Goal: Task Accomplishment & Management: Complete application form

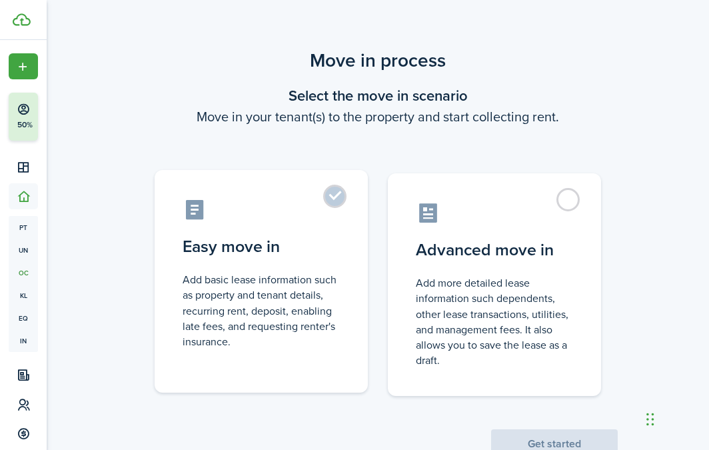
click at [336, 202] on label "Easy move in Add basic lease information such as property and tenant details, r…" at bounding box center [261, 281] width 213 height 222
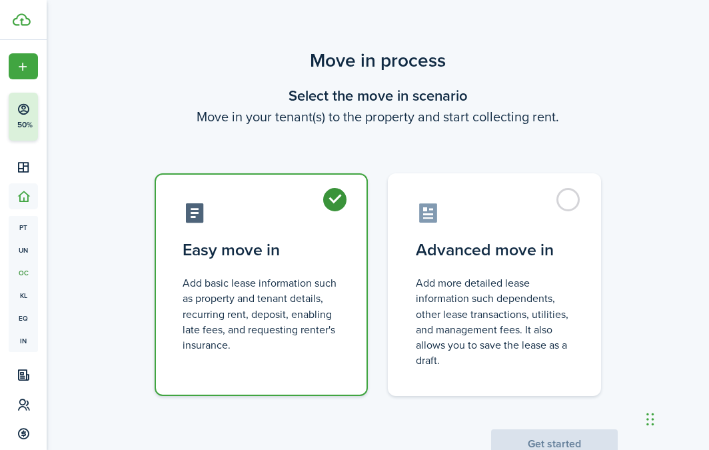
radio input "true"
click at [551, 438] on button "Get started" at bounding box center [554, 443] width 127 height 29
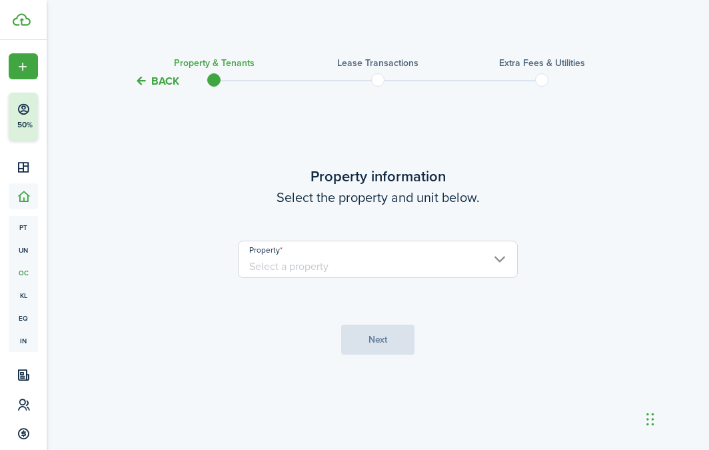
click at [468, 244] on input "Property" at bounding box center [378, 258] width 280 height 37
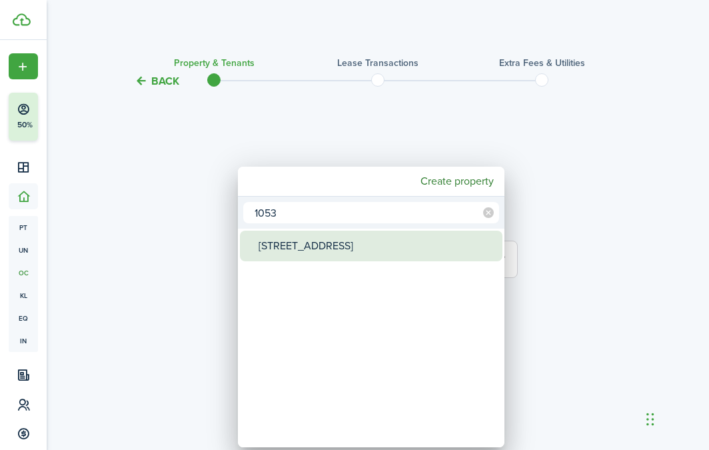
type input "1053"
click at [412, 246] on div "[STREET_ADDRESS]" at bounding box center [376, 245] width 236 height 31
type input "[STREET_ADDRESS]"
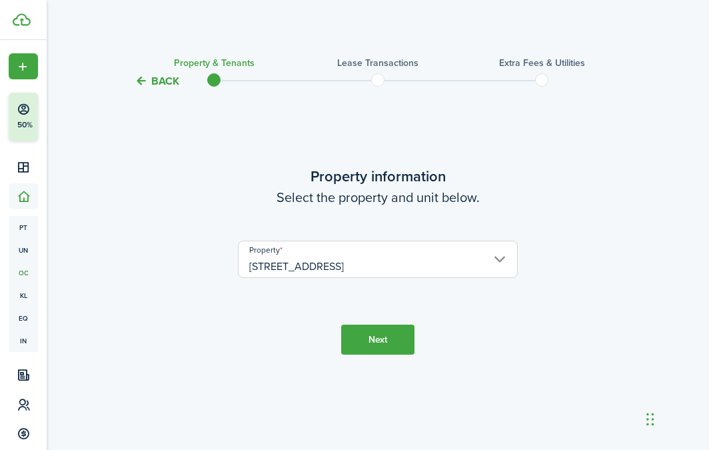
click at [364, 338] on button "Next" at bounding box center [377, 339] width 73 height 30
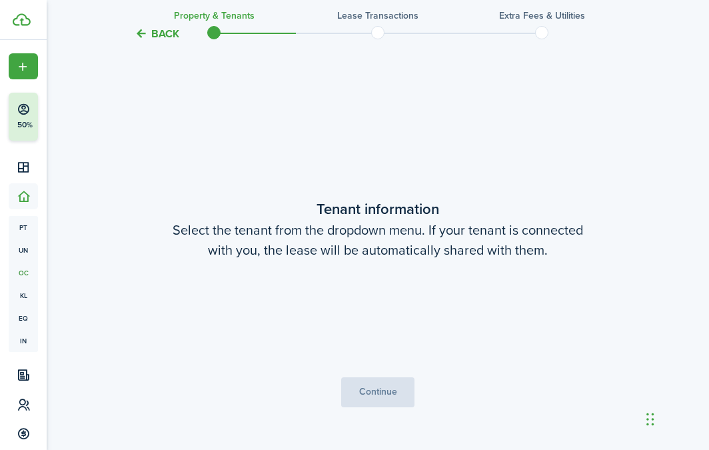
scroll to position [360, 0]
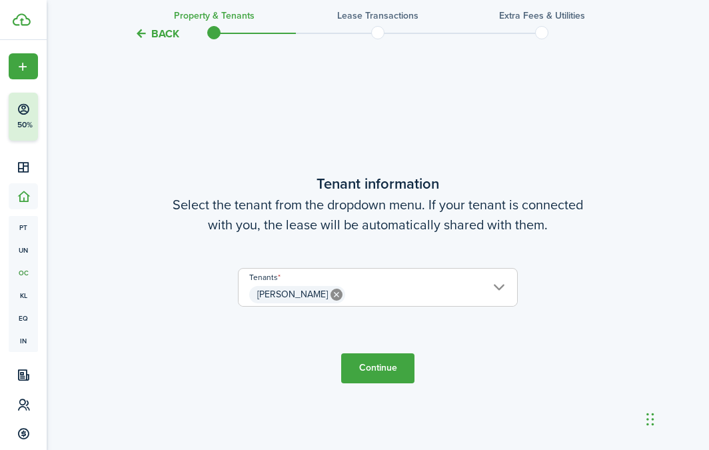
click at [385, 365] on button "Continue" at bounding box center [377, 368] width 73 height 30
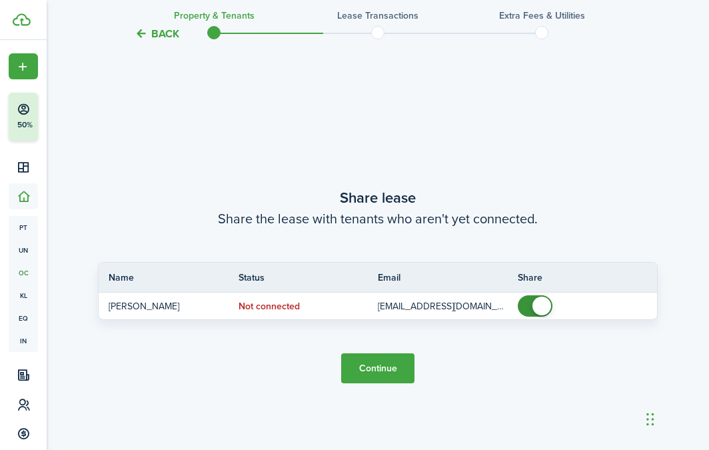
scroll to position [810, 0]
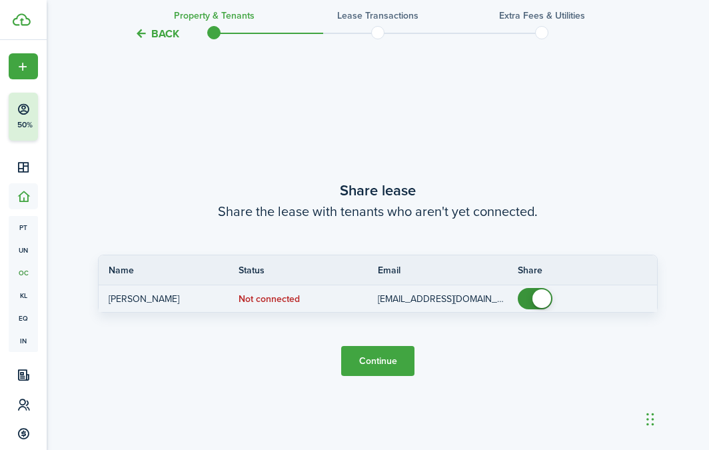
checkbox input "false"
click at [532, 299] on span at bounding box center [541, 298] width 19 height 19
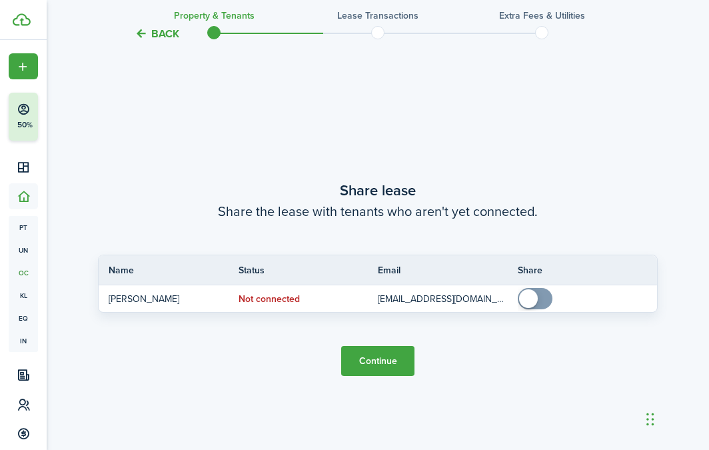
click at [377, 371] on button "Continue" at bounding box center [377, 361] width 73 height 30
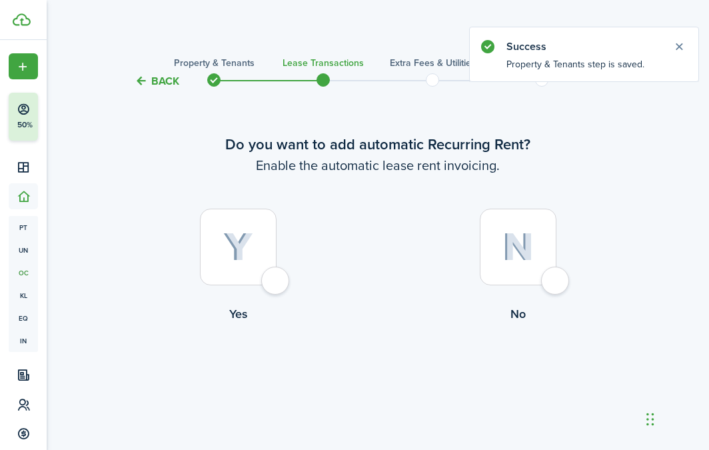
click at [228, 222] on div at bounding box center [238, 246] width 77 height 77
radio input "true"
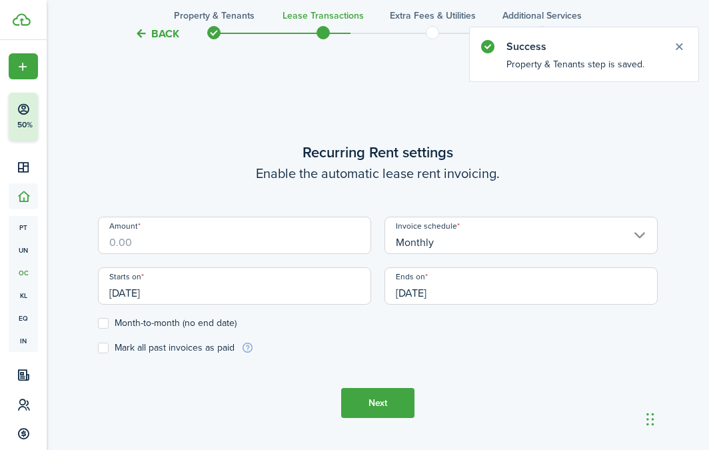
scroll to position [366, 0]
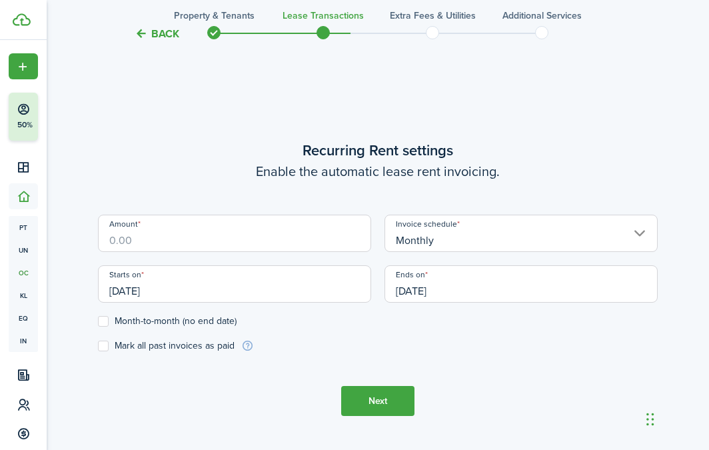
click at [231, 246] on input "Amount" at bounding box center [234, 232] width 273 height 37
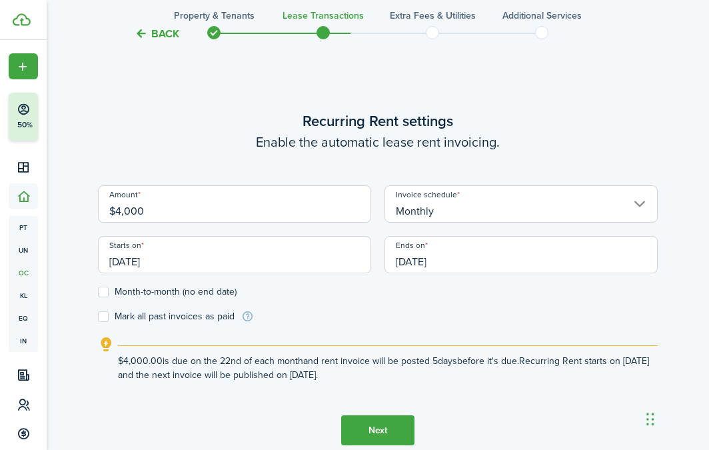
click at [152, 261] on input "[DATE]" at bounding box center [234, 254] width 273 height 37
type input "$4,000.00"
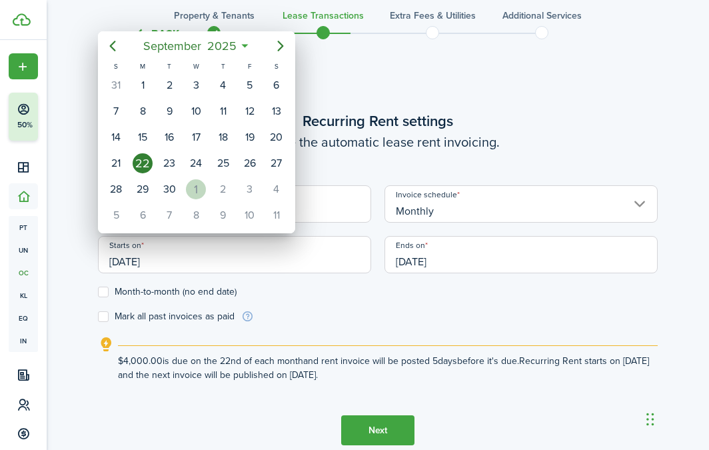
click at [190, 192] on div "1" at bounding box center [196, 189] width 20 height 20
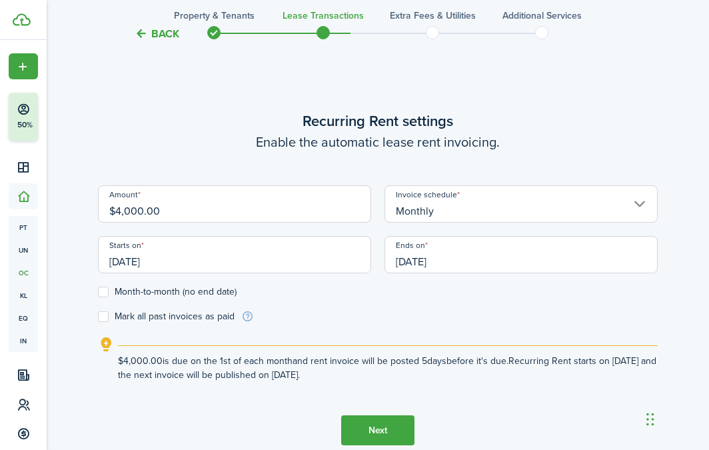
click at [225, 254] on input "[DATE]" at bounding box center [234, 254] width 273 height 37
click at [225, 254] on div at bounding box center [354, 224] width 922 height 663
click at [225, 254] on input "[DATE]" at bounding box center [234, 254] width 273 height 37
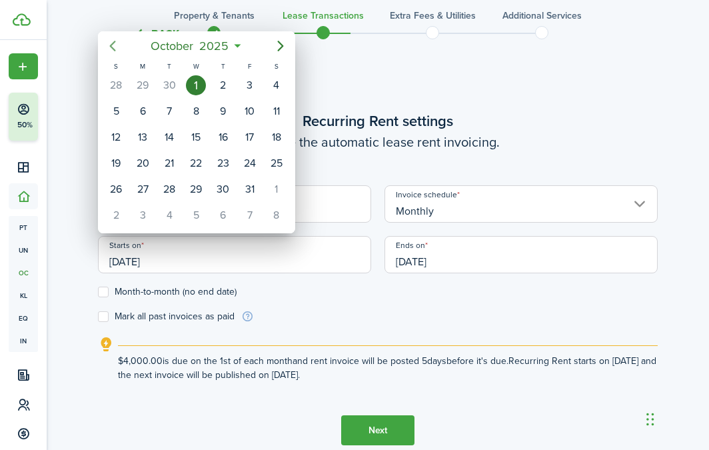
click at [106, 45] on icon "Previous page" at bounding box center [113, 46] width 16 height 16
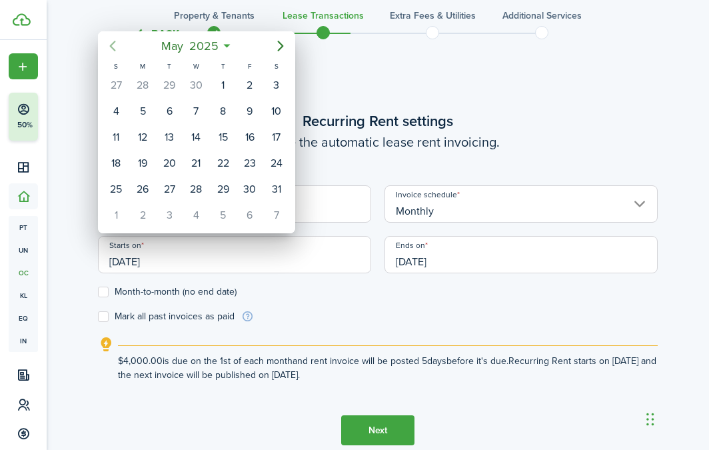
click at [106, 45] on icon "Previous page" at bounding box center [113, 46] width 16 height 16
click at [284, 86] on div "1" at bounding box center [276, 85] width 20 height 20
type input "[DATE]"
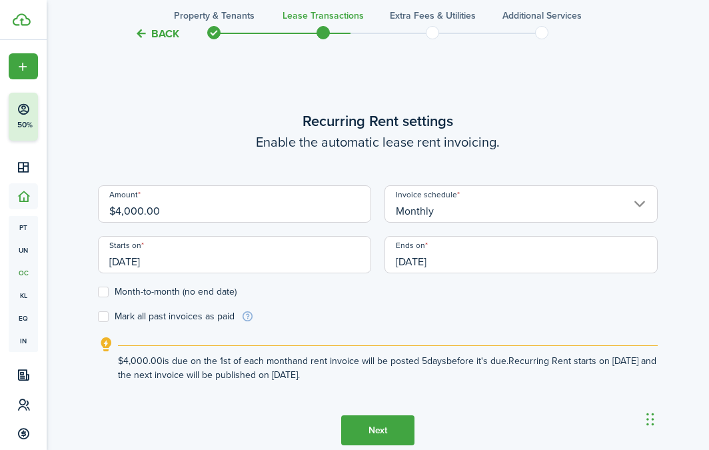
click at [462, 252] on input "[DATE]" at bounding box center [520, 254] width 273 height 37
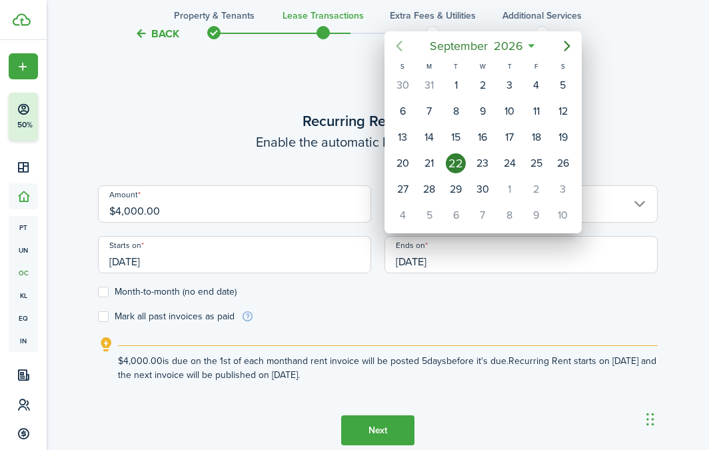
click at [395, 48] on icon "Previous page" at bounding box center [399, 46] width 16 height 16
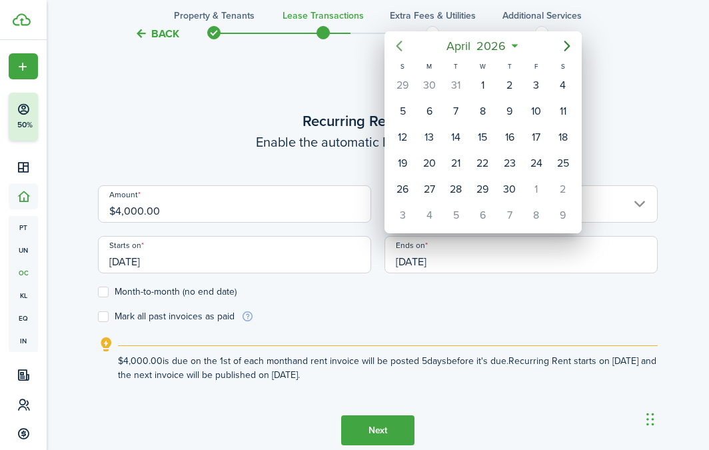
click at [395, 48] on icon "Previous page" at bounding box center [399, 46] width 16 height 16
click at [565, 170] on div "28" at bounding box center [563, 163] width 20 height 20
type input "[DATE]"
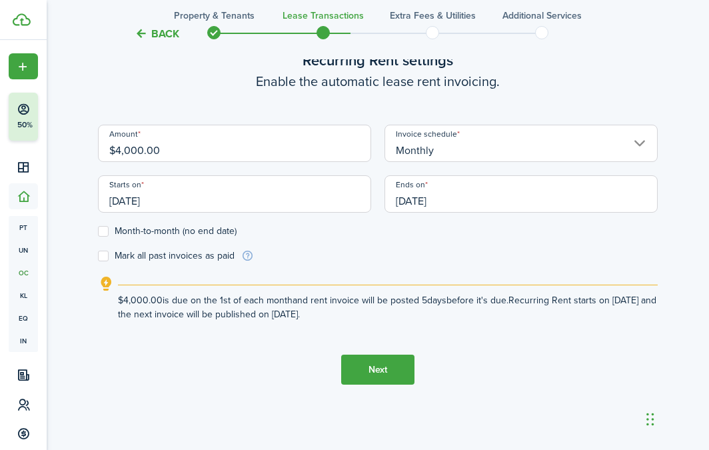
scroll to position [445, 0]
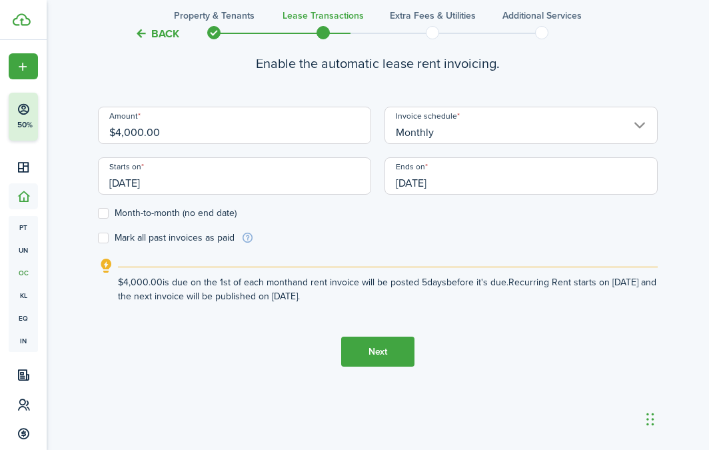
click at [113, 236] on label "Mark all past invoices as paid" at bounding box center [166, 237] width 137 height 11
click at [98, 238] on input "Mark all past invoices as paid" at bounding box center [97, 238] width 1 height 1
checkbox input "true"
click at [376, 354] on button "Next" at bounding box center [377, 351] width 73 height 30
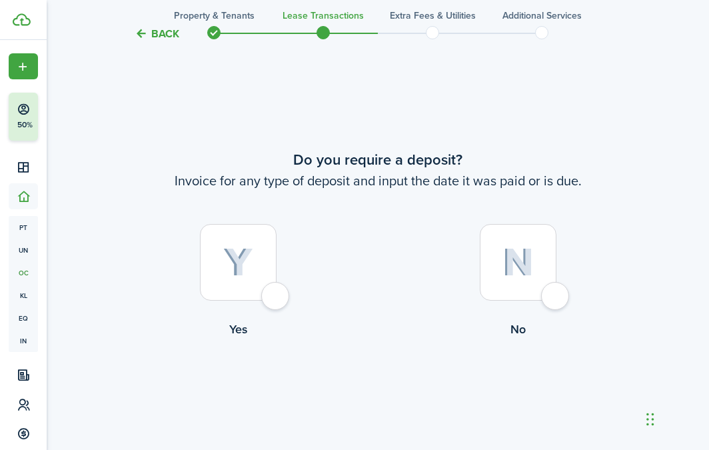
scroll to position [816, 0]
click at [516, 260] on img at bounding box center [517, 261] width 31 height 29
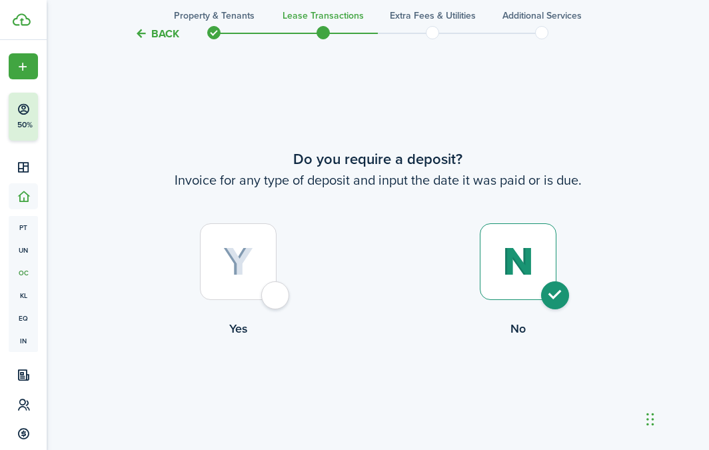
radio input "true"
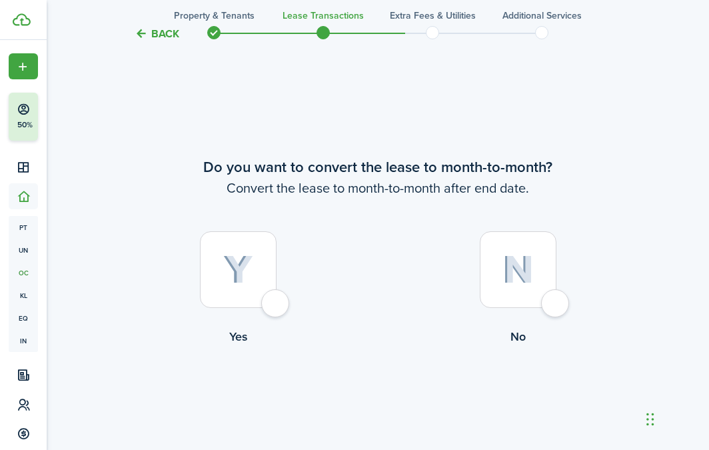
scroll to position [1265, 0]
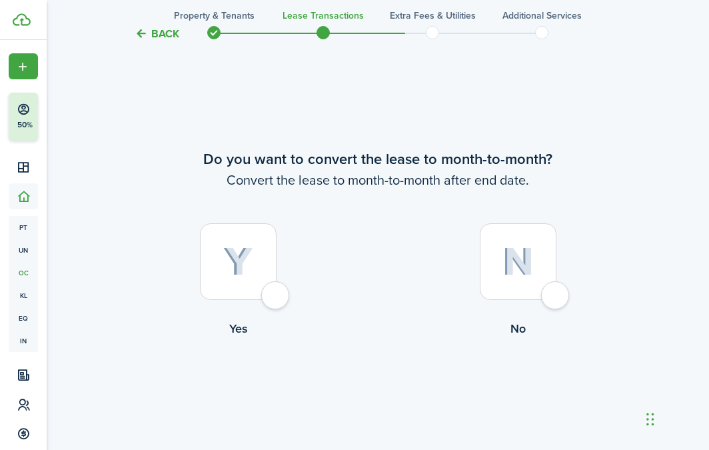
click at [550, 251] on div at bounding box center [518, 261] width 77 height 77
radio input "true"
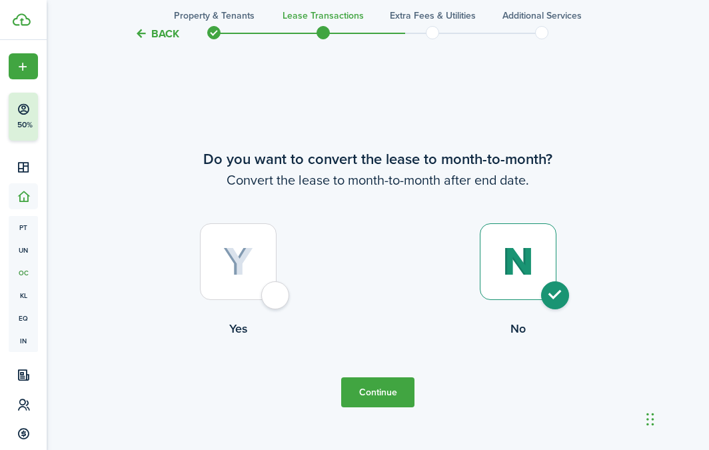
click at [382, 388] on button "Continue" at bounding box center [377, 392] width 73 height 30
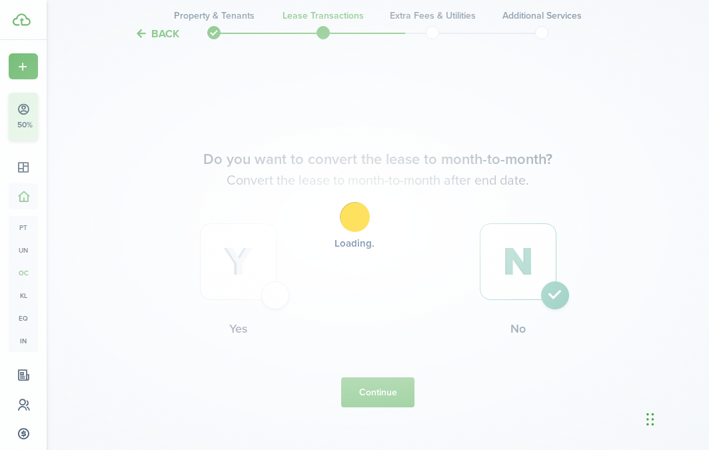
scroll to position [0, 0]
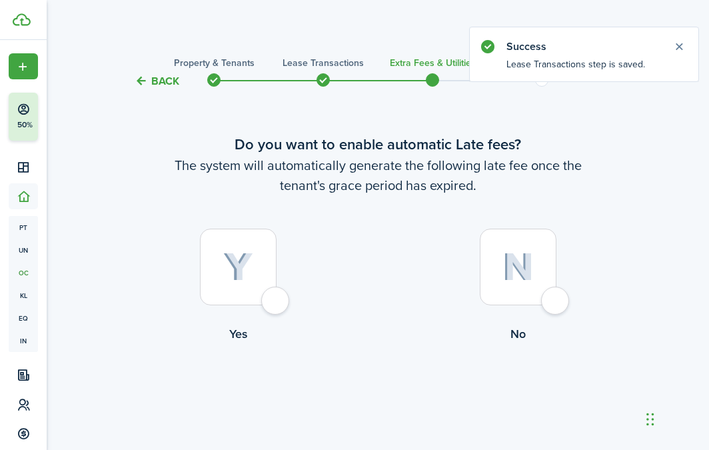
click at [233, 251] on div at bounding box center [238, 266] width 77 height 77
radio input "true"
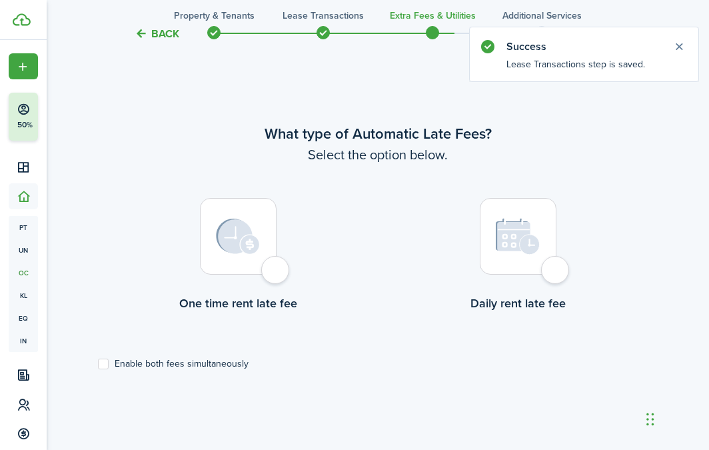
click at [259, 272] on div at bounding box center [238, 236] width 77 height 77
radio input "true"
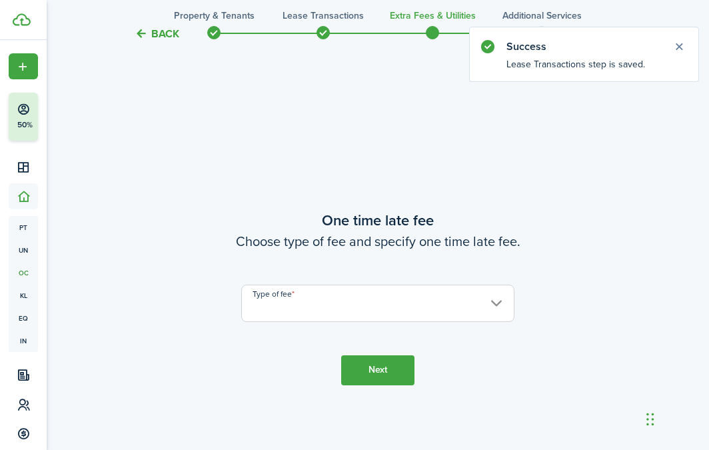
scroll to position [836, 0]
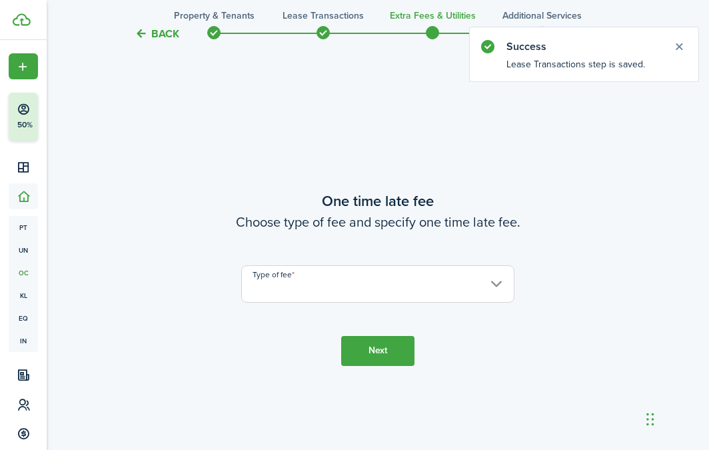
click at [406, 291] on input "Type of fee" at bounding box center [377, 283] width 273 height 37
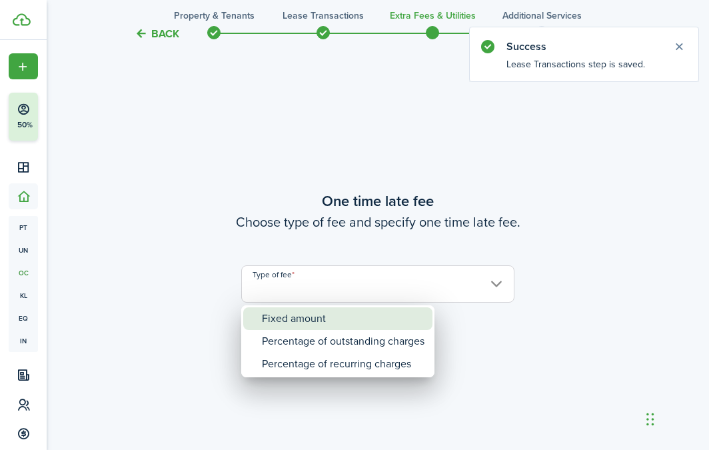
click at [348, 314] on div "Fixed amount" at bounding box center [343, 318] width 163 height 23
type input "Fixed amount"
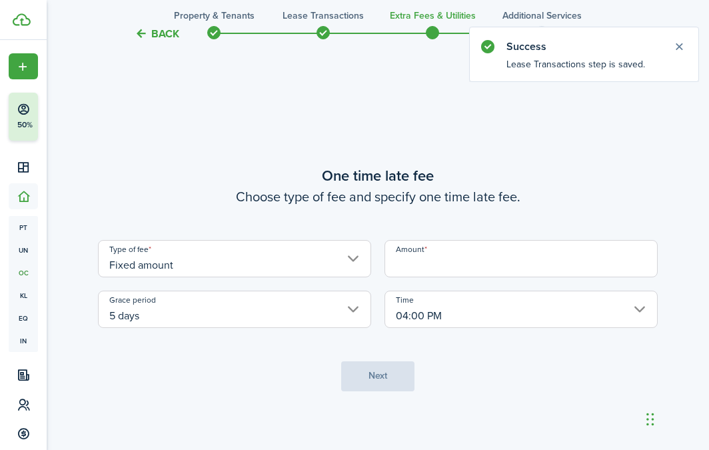
click at [455, 270] on input "Amount" at bounding box center [520, 258] width 273 height 37
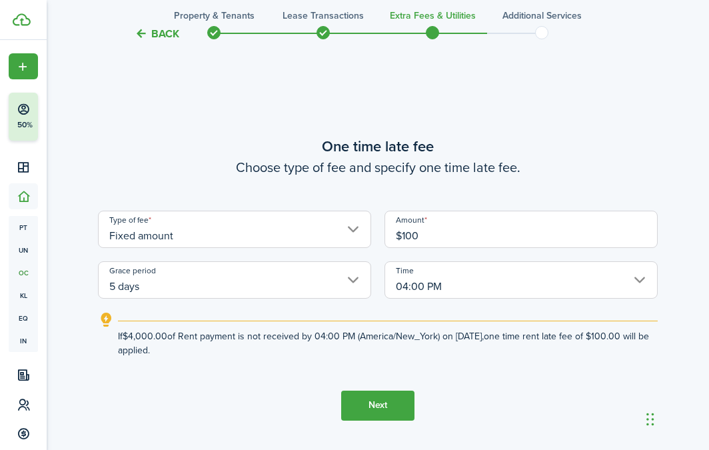
click at [442, 287] on input "04:00 PM" at bounding box center [520, 279] width 273 height 37
type input "$100.00"
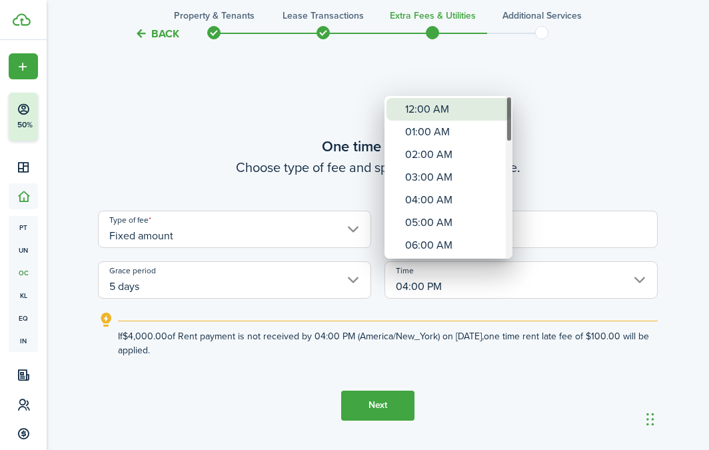
click at [446, 107] on div "12:00 AM" at bounding box center [453, 109] width 97 height 23
type input "12:00 AM"
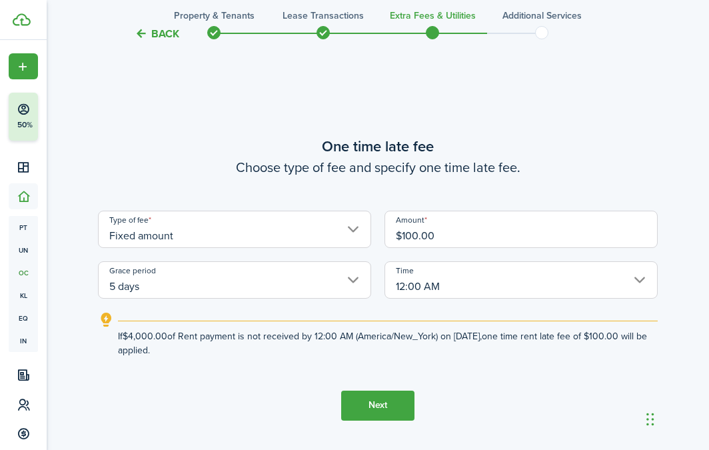
click at [378, 406] on button "Next" at bounding box center [377, 405] width 73 height 30
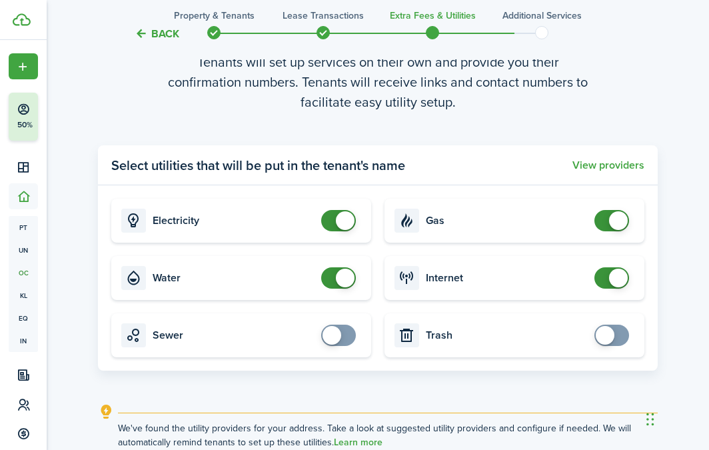
scroll to position [1461, 0]
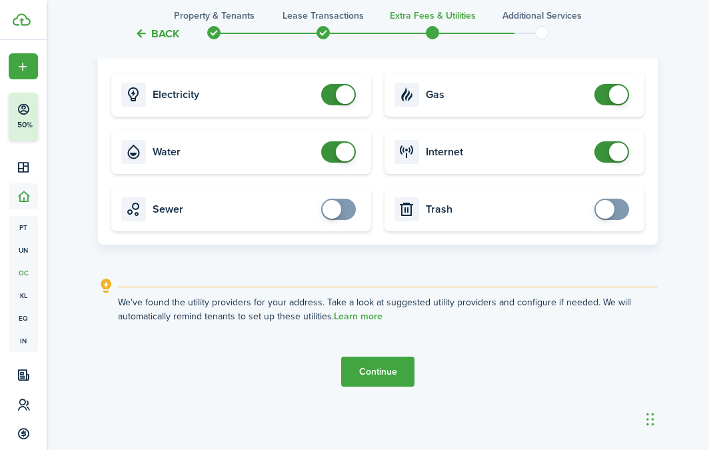
click at [380, 375] on button "Continue" at bounding box center [377, 371] width 73 height 30
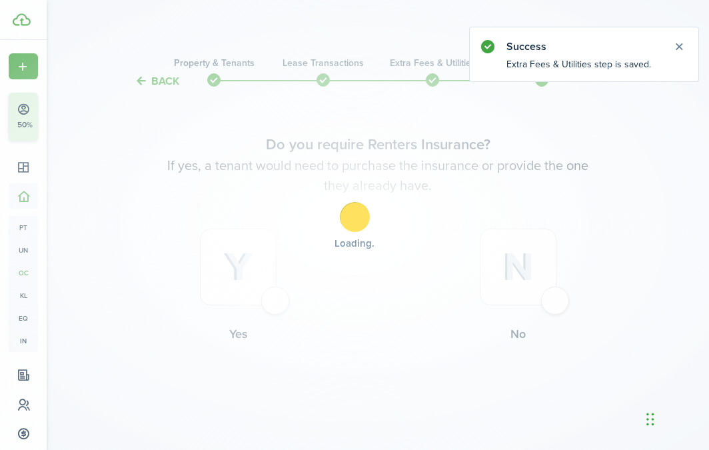
scroll to position [26, 0]
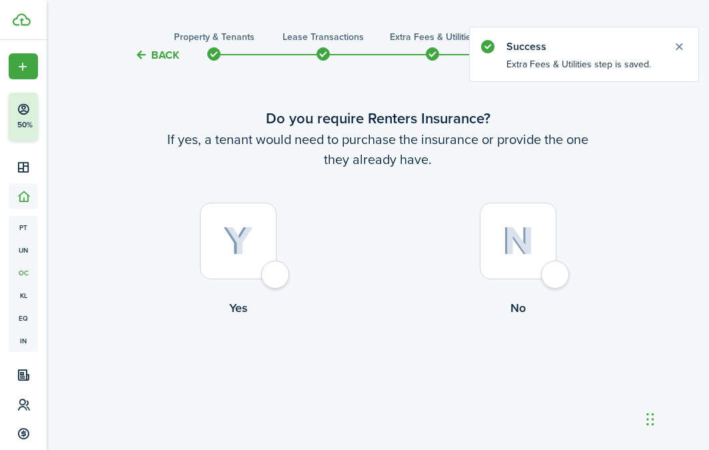
click at [500, 270] on div at bounding box center [518, 240] width 77 height 77
radio input "true"
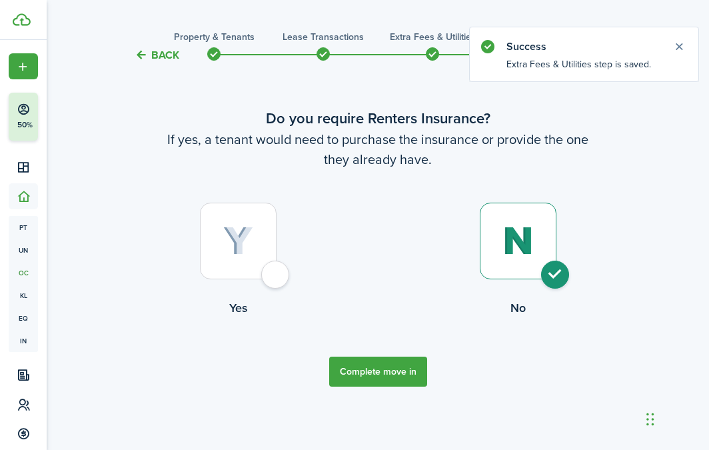
click at [382, 384] on button "Complete move in" at bounding box center [378, 371] width 98 height 30
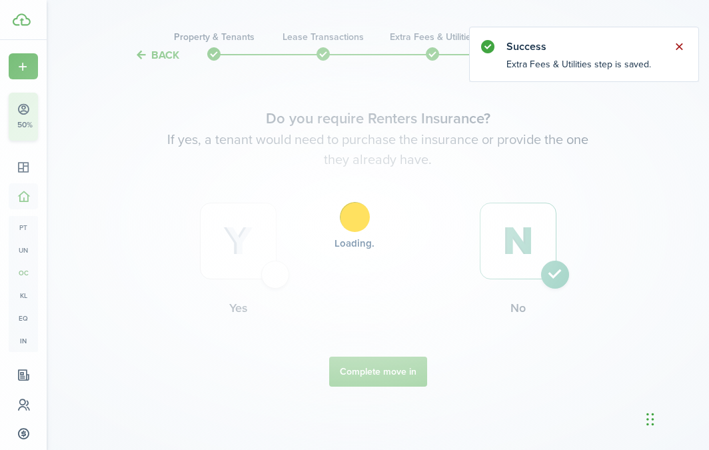
click at [676, 42] on button "Close notify" at bounding box center [678, 46] width 19 height 19
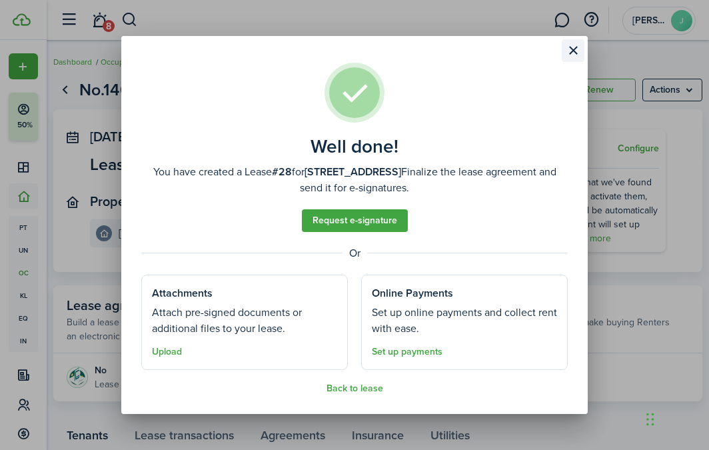
click at [573, 45] on button "Close modal" at bounding box center [572, 50] width 23 height 23
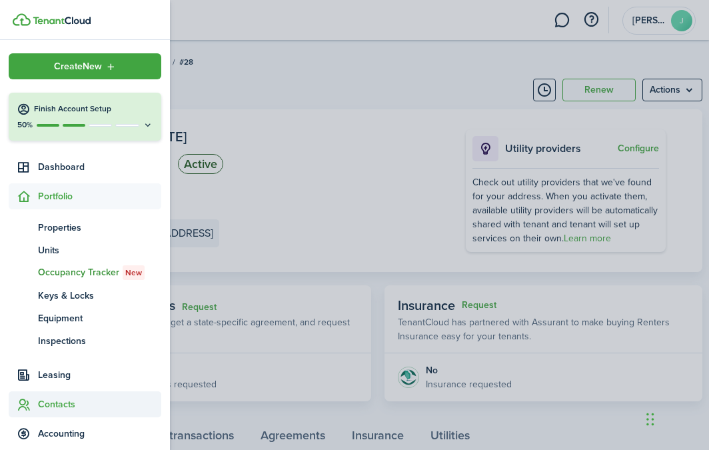
click at [55, 407] on span "Contacts" at bounding box center [99, 404] width 123 height 14
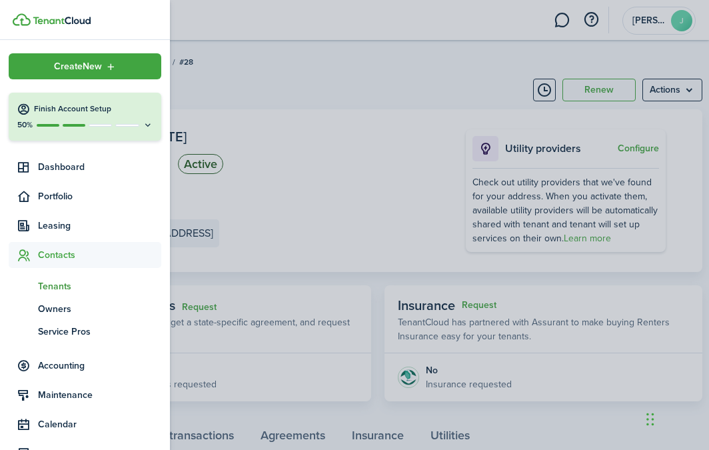
click at [61, 283] on span "Tenants" at bounding box center [99, 286] width 123 height 14
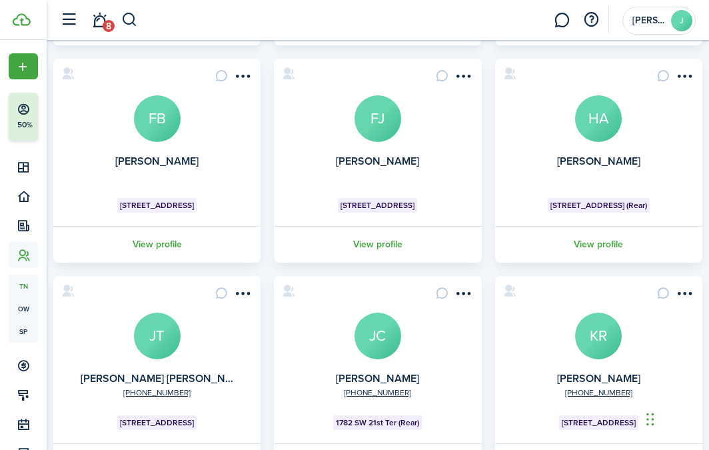
scroll to position [638, 0]
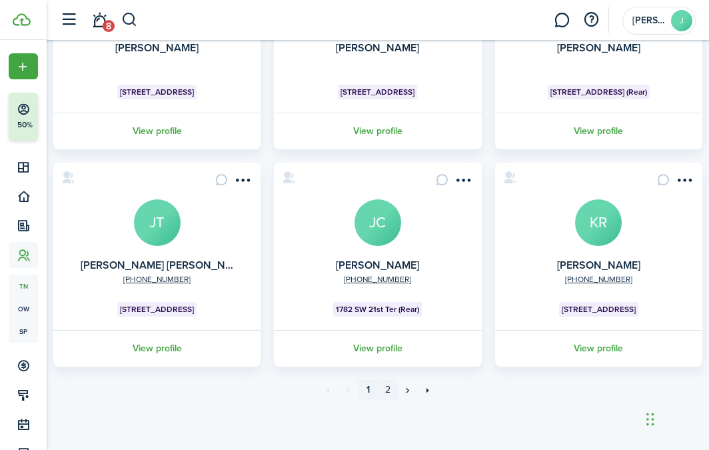
click at [392, 390] on link "2" at bounding box center [388, 390] width 20 height 20
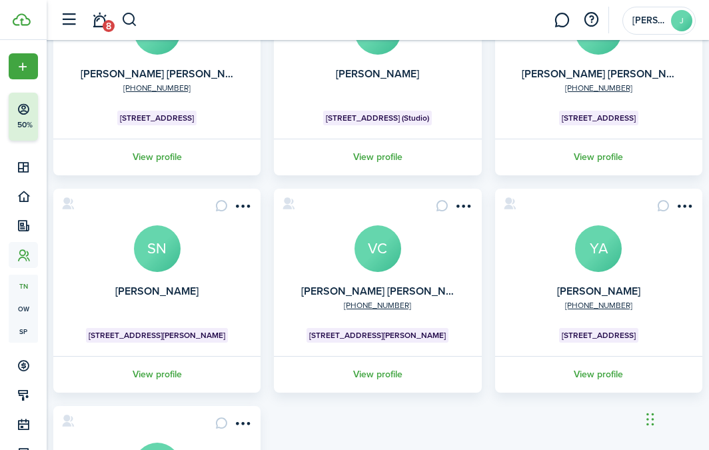
scroll to position [638, 0]
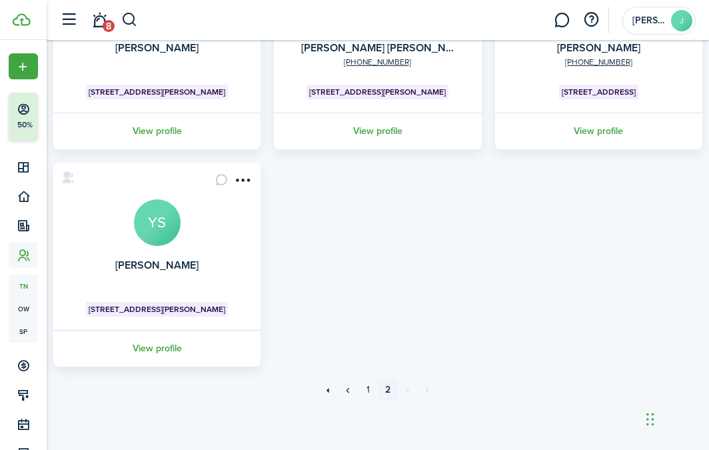
click at [404, 389] on link "»" at bounding box center [408, 390] width 20 height 20
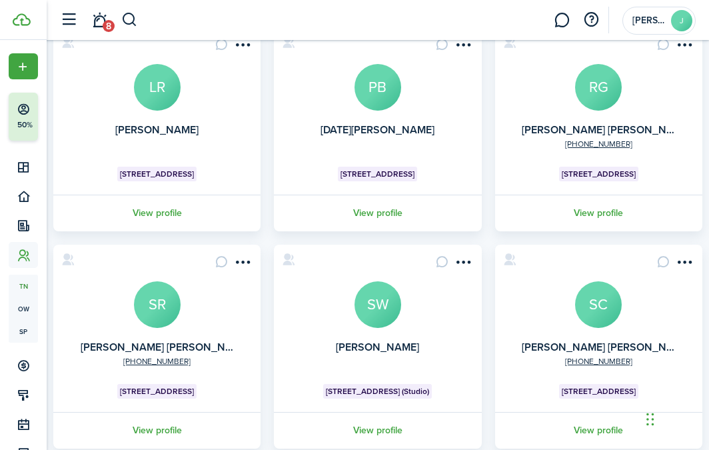
scroll to position [0, 0]
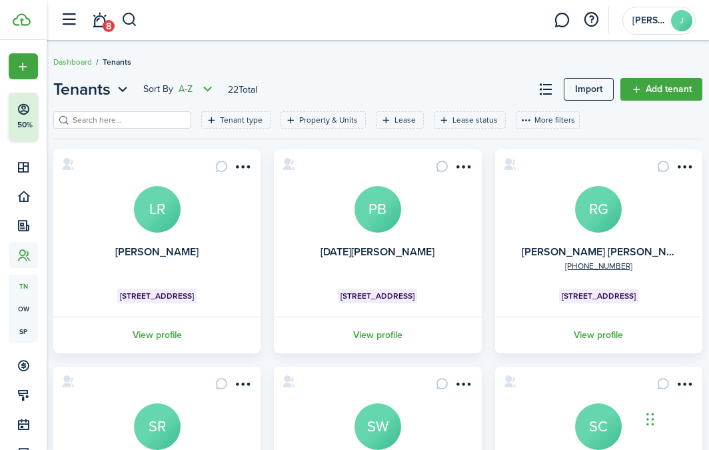
click at [195, 91] on button "Sort by A-Z" at bounding box center [179, 89] width 73 height 16
click at [185, 117] on div "A-Z Z-A" at bounding box center [158, 127] width 117 height 46
click at [182, 141] on button "Z-A" at bounding box center [158, 138] width 117 height 23
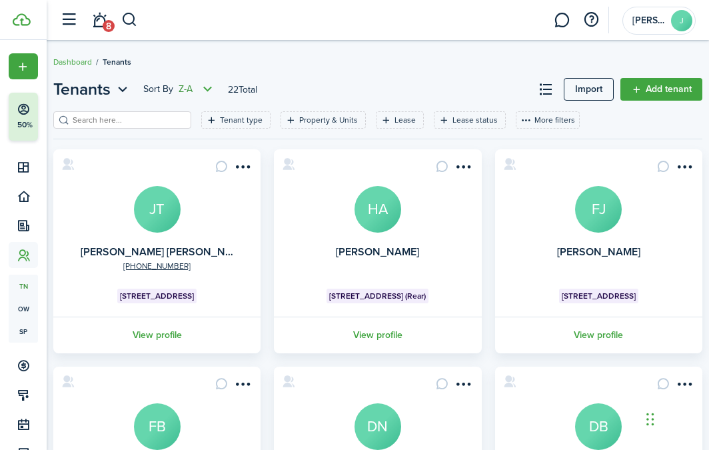
click at [207, 93] on icon "Open menu" at bounding box center [207, 89] width 17 height 16
click at [201, 114] on button "A-Z" at bounding box center [158, 115] width 117 height 23
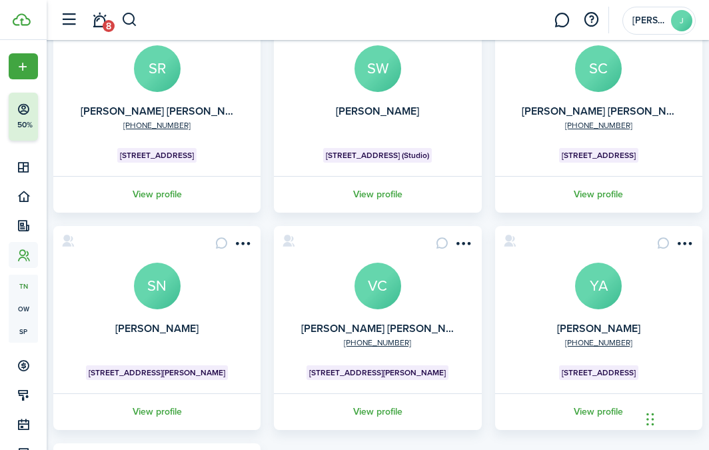
scroll to position [638, 0]
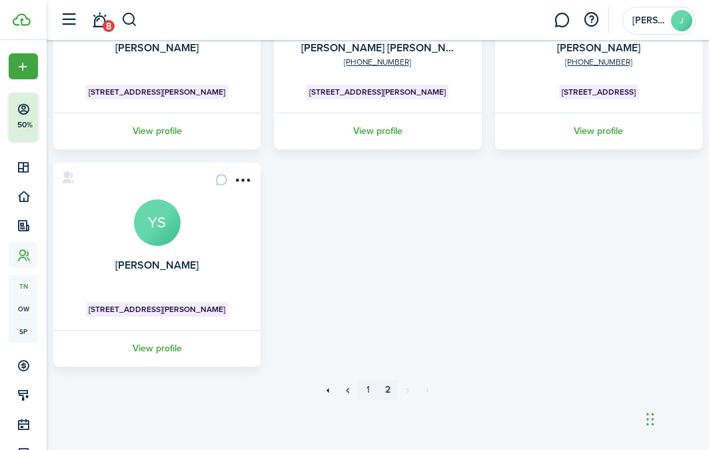
click at [368, 388] on link "1" at bounding box center [368, 390] width 20 height 20
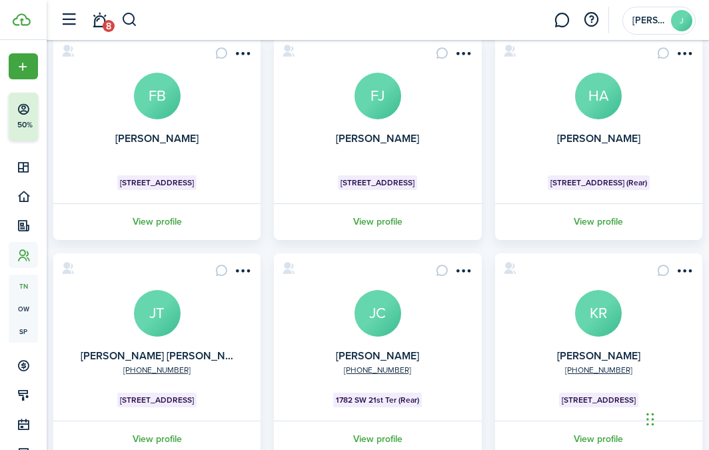
scroll to position [589, 0]
